Goal: Information Seeking & Learning: Learn about a topic

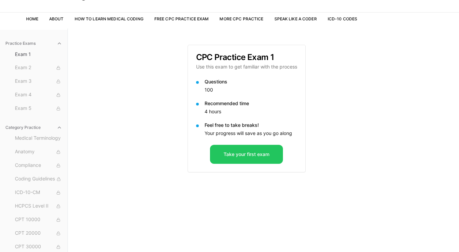
scroll to position [62, 0]
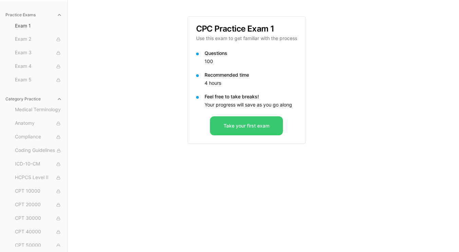
click at [244, 128] on button "Take your first exam" at bounding box center [246, 125] width 73 height 19
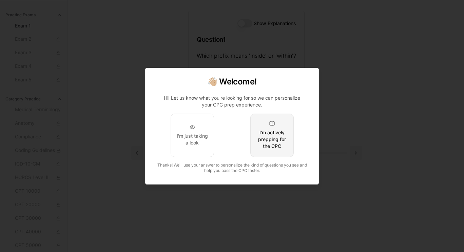
click at [276, 137] on div "I'm actively prepping for the CPC" at bounding box center [272, 139] width 32 height 20
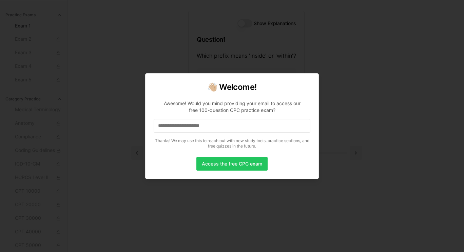
click at [239, 127] on input at bounding box center [232, 126] width 157 height 14
click at [216, 164] on button "Access the free CPC exam" at bounding box center [231, 164] width 71 height 14
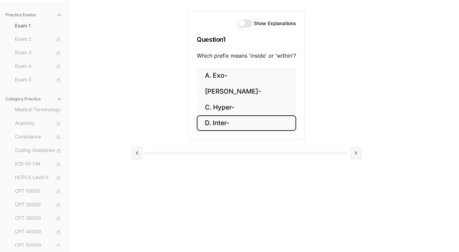
click at [225, 123] on button "D. Inter-" at bounding box center [246, 123] width 99 height 16
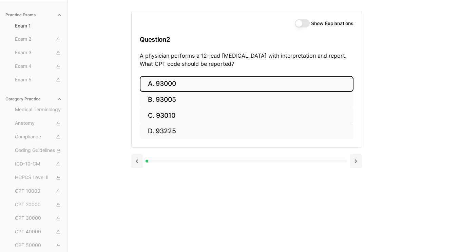
click at [168, 86] on button "A. 93000" at bounding box center [247, 84] width 214 height 16
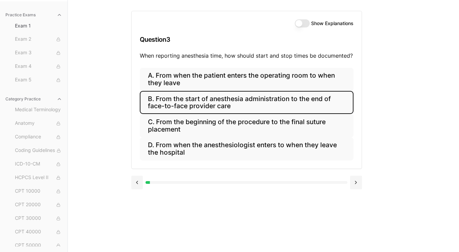
click at [264, 104] on button "B. From the start of anesthesia administration to the end of face-to-face provi…" at bounding box center [247, 102] width 214 height 23
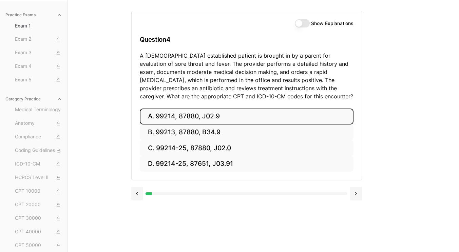
click at [179, 120] on button "A. 99214, 87880, J02.9" at bounding box center [247, 117] width 214 height 16
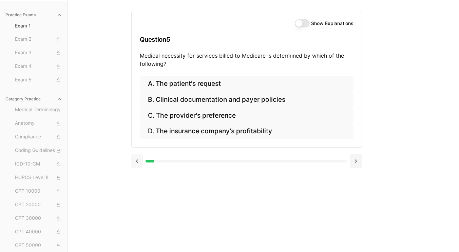
click at [136, 161] on button at bounding box center [137, 161] width 12 height 14
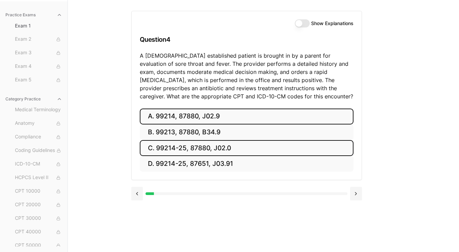
click at [181, 149] on button "C. 99214-25, 87880, J02.0" at bounding box center [247, 148] width 214 height 16
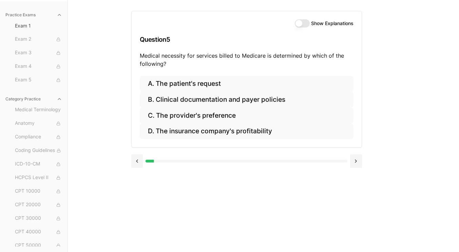
click at [301, 20] on button "Show Explanations" at bounding box center [302, 23] width 15 height 8
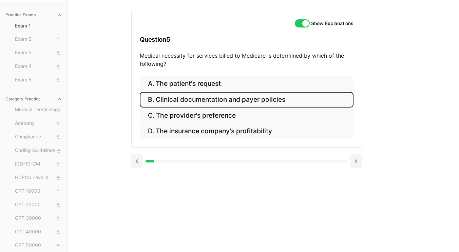
click at [215, 100] on button "B. Clinical documentation and payer policies" at bounding box center [247, 100] width 214 height 16
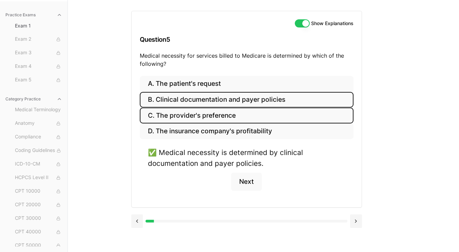
click at [182, 117] on button "C. The provider's preference" at bounding box center [247, 116] width 214 height 16
click at [178, 98] on button "B. Clinical documentation and payer policies" at bounding box center [247, 100] width 214 height 16
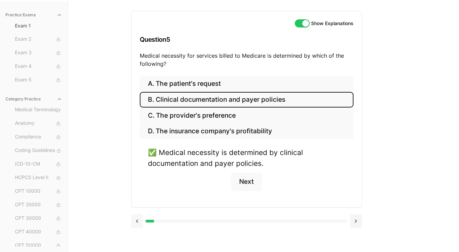
click at [135, 222] on button at bounding box center [137, 221] width 12 height 14
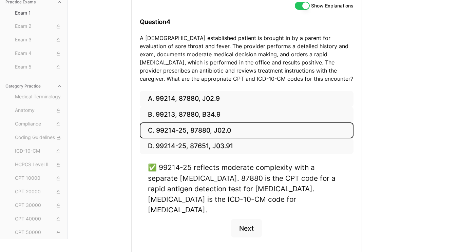
scroll to position [97, 0]
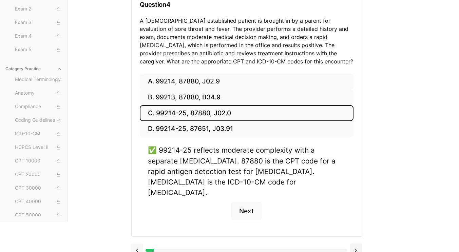
click at [141, 244] on button at bounding box center [137, 251] width 12 height 14
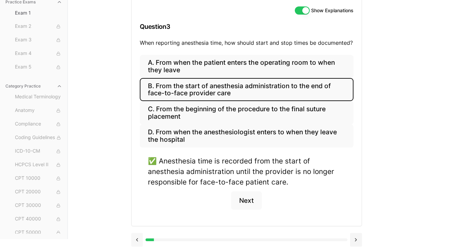
click at [135, 239] on button at bounding box center [137, 240] width 12 height 14
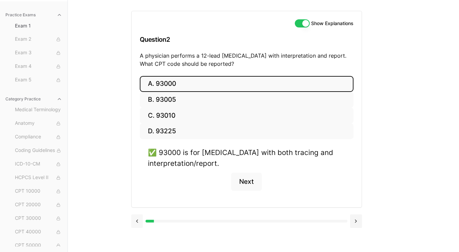
scroll to position [62, 0]
click at [136, 224] on button at bounding box center [137, 221] width 12 height 14
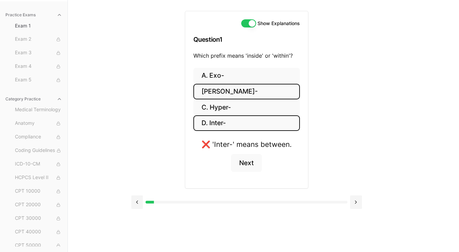
click at [219, 95] on button "B. Endo-" at bounding box center [246, 92] width 107 height 16
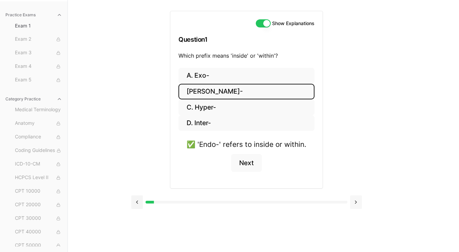
click at [353, 205] on button at bounding box center [356, 202] width 12 height 14
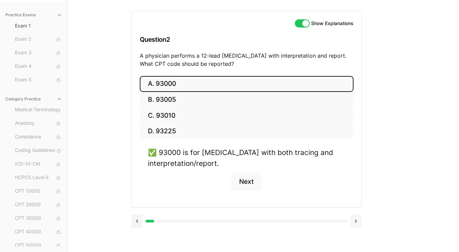
click at [353, 205] on div "A. 93000 B. 93005 C. 93010 D. 93225 ✅ 93000 is for ECG with both tracing and in…" at bounding box center [247, 141] width 230 height 131
click at [356, 221] on button at bounding box center [356, 221] width 12 height 14
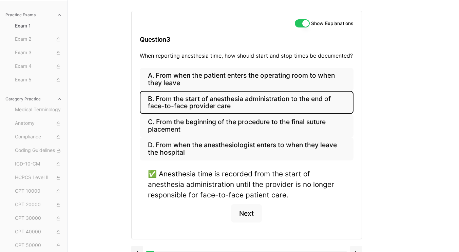
click at [356, 221] on div "A. From when the patient enters the operating room to when they leave B. From t…" at bounding box center [247, 153] width 230 height 171
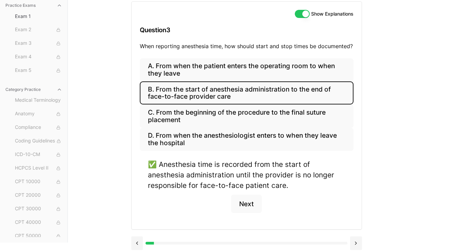
scroll to position [75, 0]
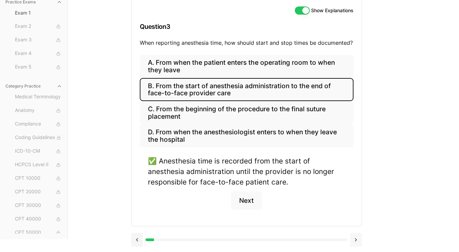
click at [355, 238] on button at bounding box center [356, 240] width 12 height 14
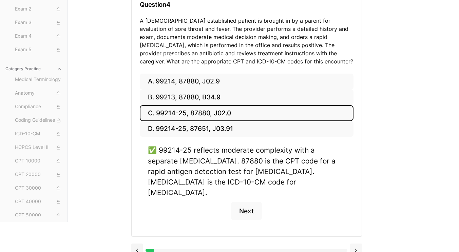
click at [354, 244] on button at bounding box center [356, 251] width 12 height 14
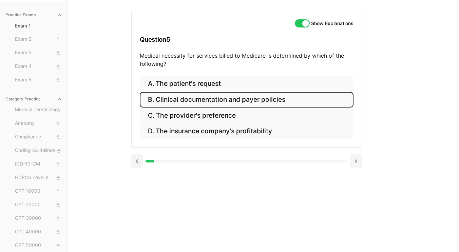
click at [218, 100] on button "B. Clinical documentation and payer policies" at bounding box center [247, 100] width 214 height 16
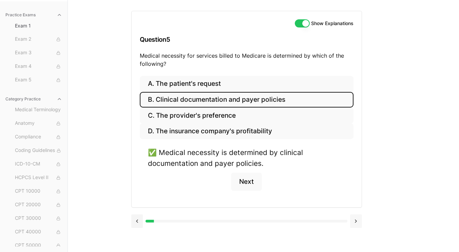
click at [354, 224] on button at bounding box center [356, 221] width 12 height 14
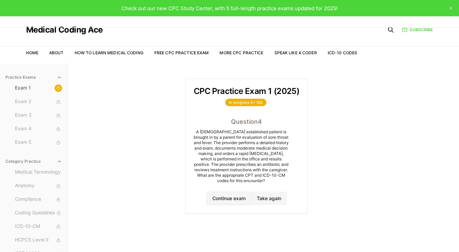
click at [223, 203] on button "Continue exam" at bounding box center [229, 199] width 45 height 14
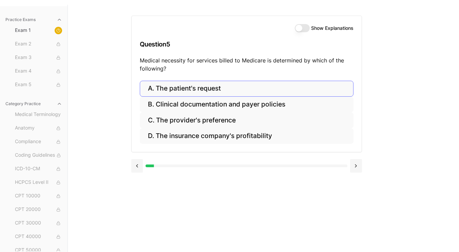
scroll to position [62, 0]
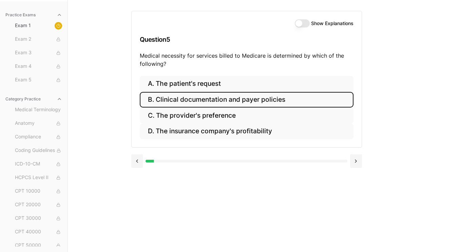
click at [250, 100] on button "B. Clinical documentation and payer policies" at bounding box center [247, 100] width 214 height 16
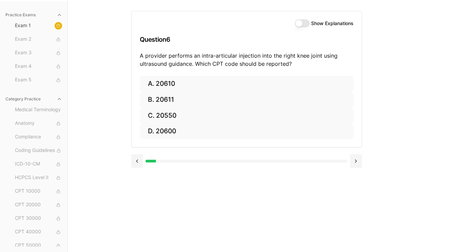
click at [298, 24] on button "Show Explanations" at bounding box center [302, 23] width 15 height 8
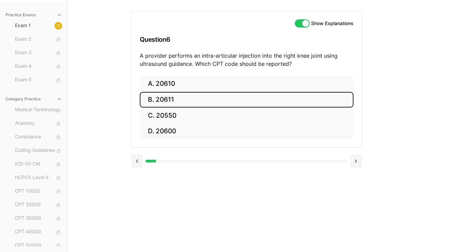
click at [169, 97] on button "B. 20611" at bounding box center [247, 100] width 214 height 16
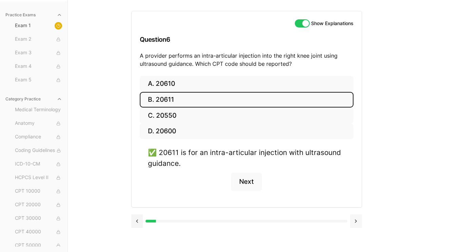
click at [356, 222] on button at bounding box center [356, 221] width 12 height 14
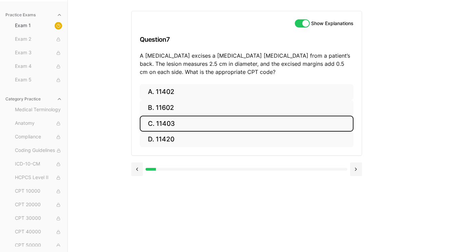
click at [164, 121] on button "C. 11403" at bounding box center [247, 124] width 214 height 16
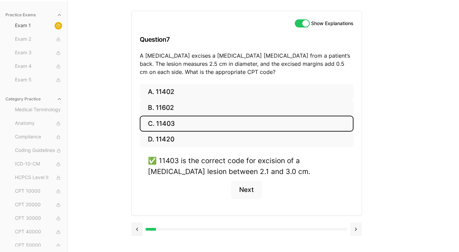
click at [357, 231] on button at bounding box center [356, 230] width 12 height 14
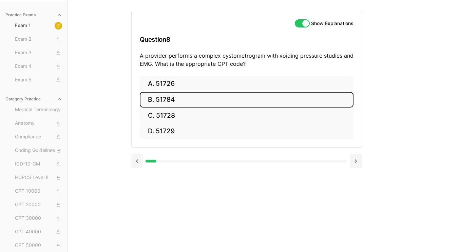
click at [159, 100] on button "B. 51784" at bounding box center [247, 100] width 214 height 16
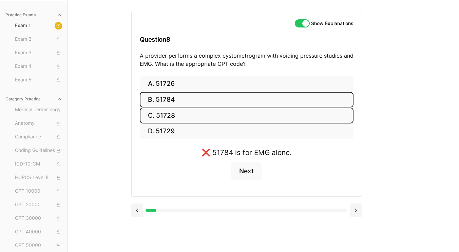
click at [161, 116] on button "C. 51728" at bounding box center [247, 116] width 214 height 16
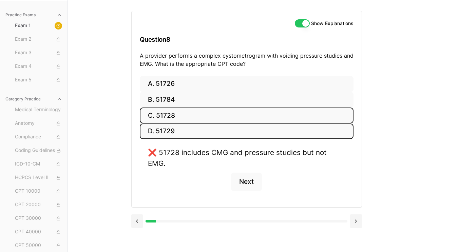
click at [163, 131] on button "D. 51729" at bounding box center [247, 131] width 214 height 16
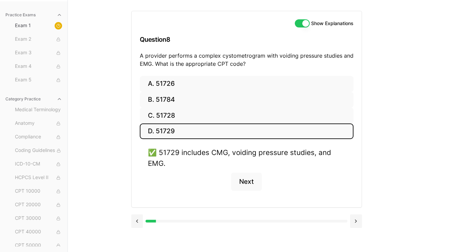
click at [163, 131] on button "D. 51729" at bounding box center [247, 131] width 214 height 16
click at [357, 222] on button at bounding box center [356, 221] width 12 height 14
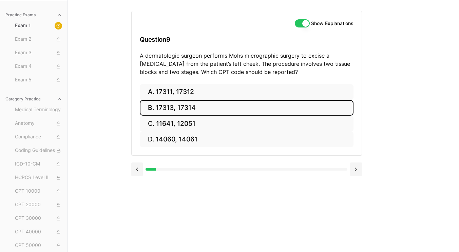
click at [179, 113] on button "B. 17313, 17314" at bounding box center [247, 108] width 214 height 16
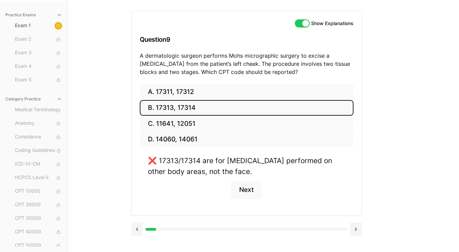
click at [180, 113] on button "B. 17313, 17314" at bounding box center [247, 108] width 214 height 16
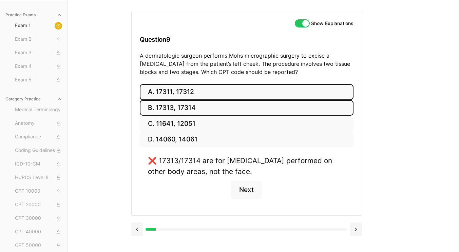
click at [180, 94] on button "A. 17311, 17312" at bounding box center [247, 92] width 214 height 16
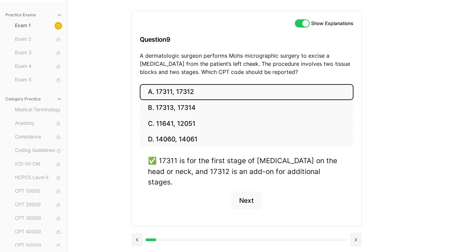
click at [180, 94] on button "A. 17311, 17312" at bounding box center [247, 92] width 214 height 16
click at [358, 233] on button at bounding box center [356, 240] width 12 height 14
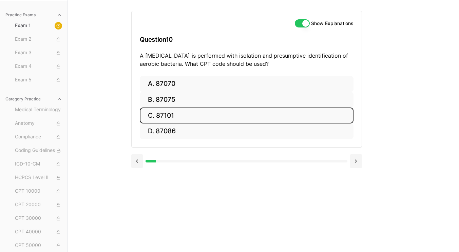
click at [165, 116] on button "C. 87101" at bounding box center [247, 116] width 214 height 16
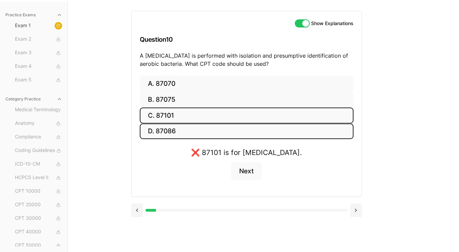
click at [164, 129] on button "D. 87086" at bounding box center [247, 131] width 214 height 16
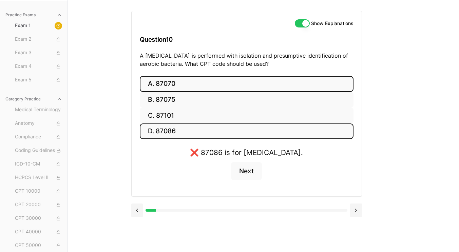
click at [172, 85] on button "A. 87070" at bounding box center [247, 84] width 214 height 16
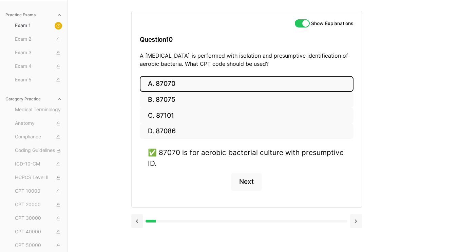
click at [358, 222] on button at bounding box center [356, 221] width 12 height 14
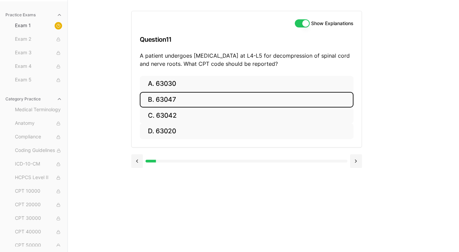
click at [183, 98] on button "B. 63047" at bounding box center [247, 100] width 214 height 16
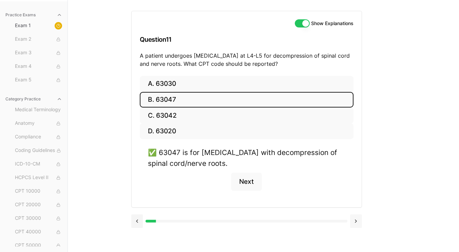
click at [356, 222] on button at bounding box center [356, 221] width 12 height 14
